Goal: Find specific fact: Find specific fact

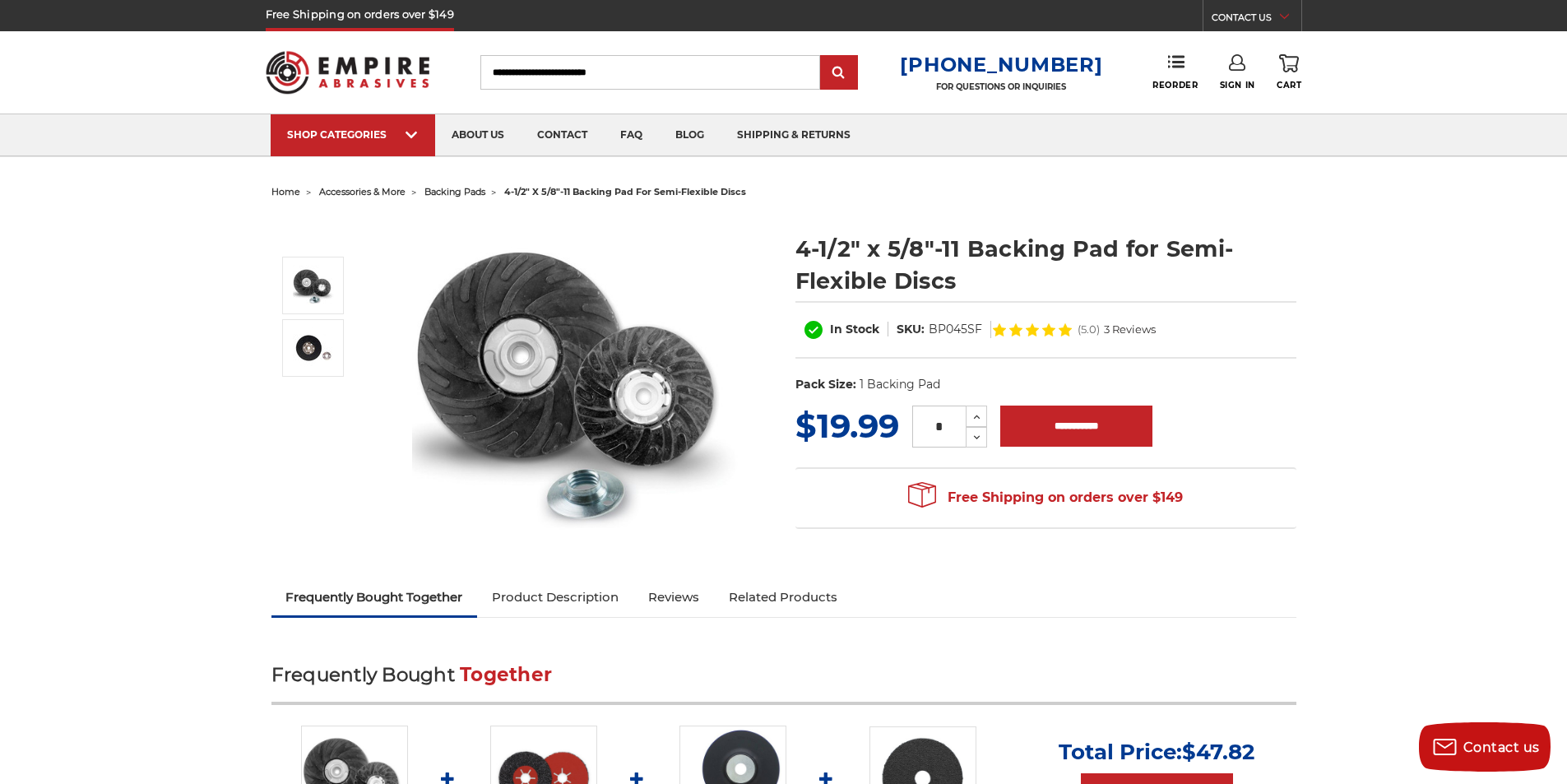
click at [954, 327] on dd "BP045SF" at bounding box center [955, 329] width 54 height 17
copy dd "BP045SF"
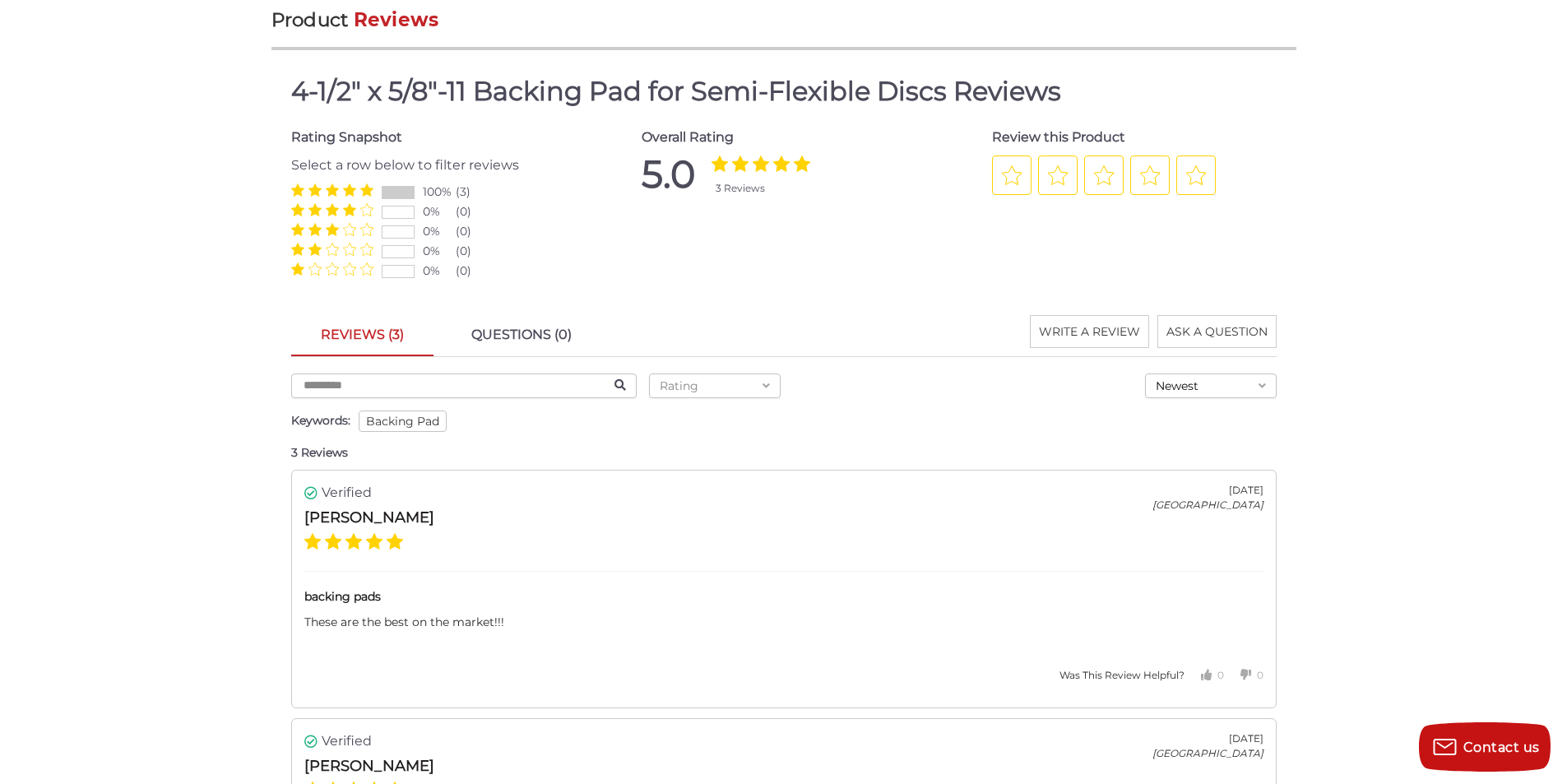
scroll to position [1151, 0]
